Goal: Task Accomplishment & Management: Use online tool/utility

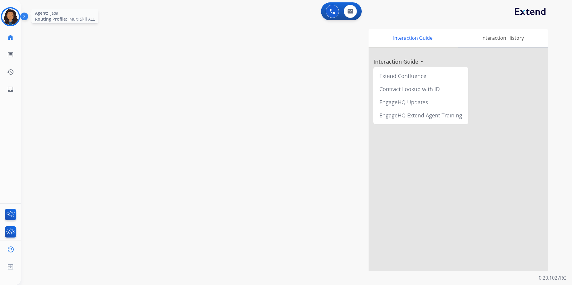
click at [16, 15] on img at bounding box center [10, 16] width 17 height 17
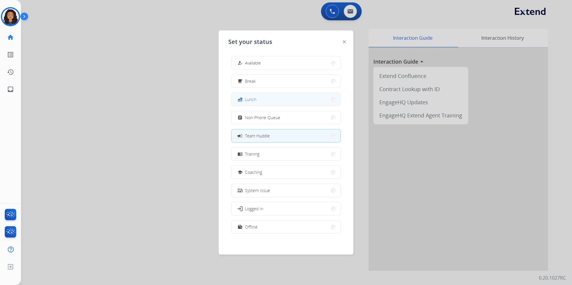
click at [267, 100] on button "fastfood Lunch" at bounding box center [285, 99] width 109 height 13
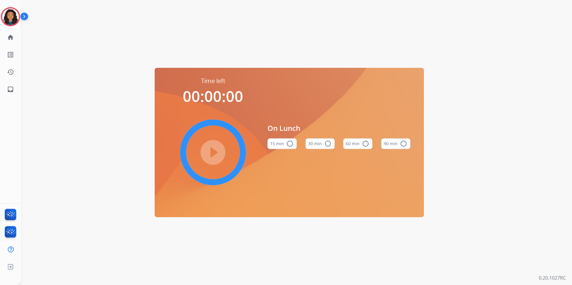
click at [359, 149] on button "60 min radio_button_unchecked" at bounding box center [357, 143] width 29 height 11
click at [209, 155] on mat-icon "play_circle_filled" at bounding box center [212, 152] width 7 height 7
